Goal: Task Accomplishment & Management: Use online tool/utility

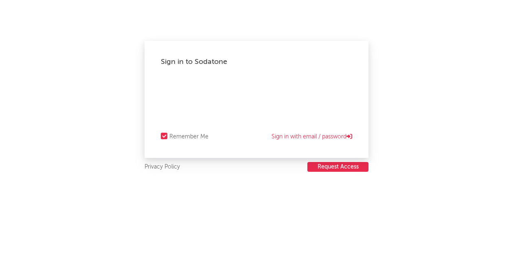
select select "recorded_music"
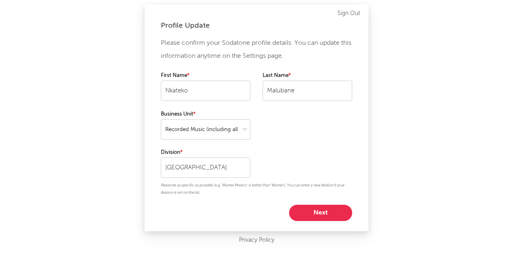
click at [306, 211] on button "Next" at bounding box center [320, 213] width 63 height 16
select select "marketing"
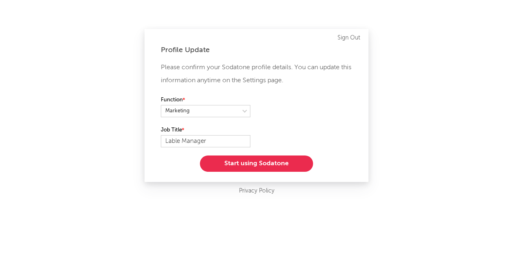
click at [270, 157] on button "Start using Sodatone" at bounding box center [256, 164] width 113 height 16
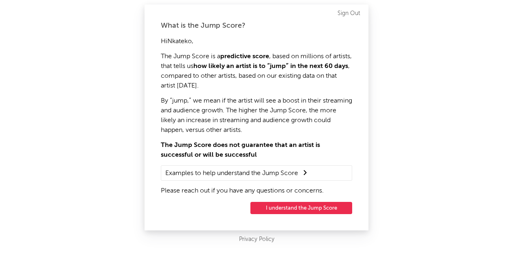
click at [274, 206] on button "I understand the Jump Score" at bounding box center [301, 208] width 102 height 12
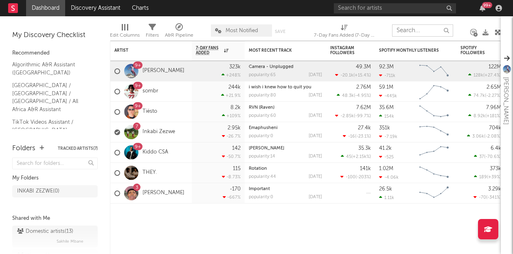
click at [401, 27] on input "text" at bounding box center [422, 30] width 61 height 12
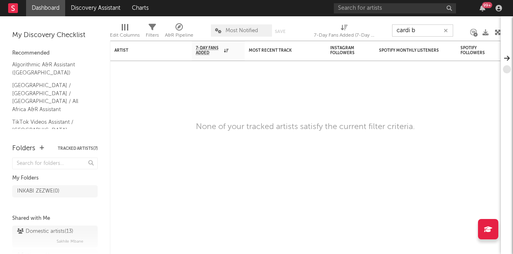
click at [399, 30] on input "cardi b" at bounding box center [422, 30] width 61 height 12
click at [424, 31] on input "Cardi b" at bounding box center [422, 30] width 61 height 12
type input "Cardi B"
click at [424, 31] on input "Cardi B" at bounding box center [422, 30] width 61 height 12
click at [423, 31] on input "Cardi B" at bounding box center [422, 30] width 61 height 12
